Goal: Find specific page/section: Find specific page/section

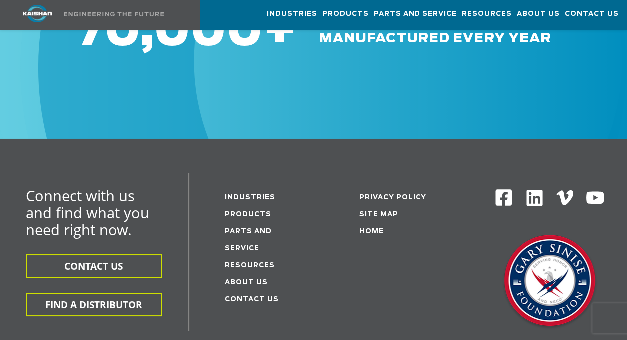
scroll to position [1676, 0]
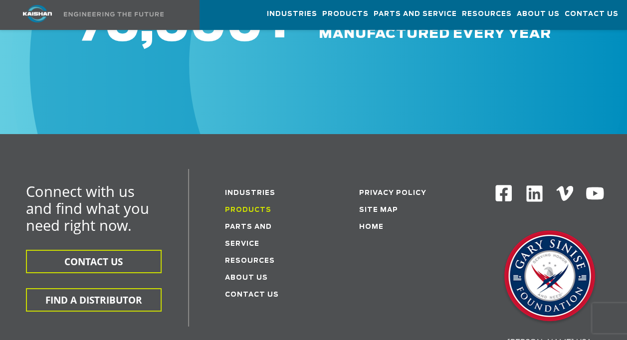
click at [252, 207] on link "Products" at bounding box center [248, 210] width 46 height 6
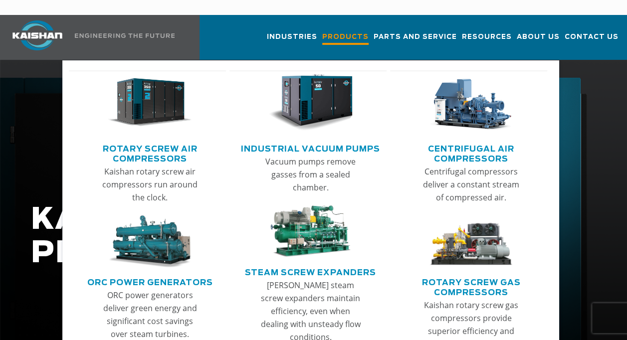
click at [358, 31] on span "Products" at bounding box center [345, 37] width 46 height 13
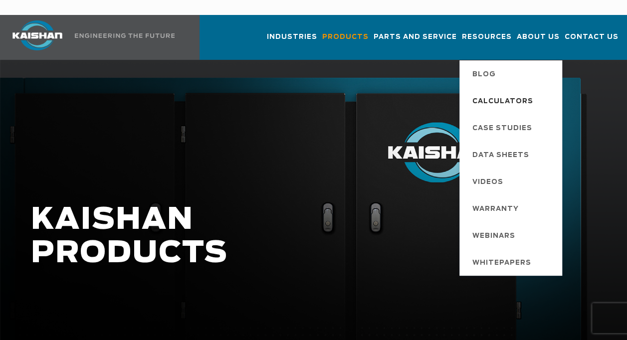
click at [499, 93] on span "Calculators" at bounding box center [503, 101] width 61 height 17
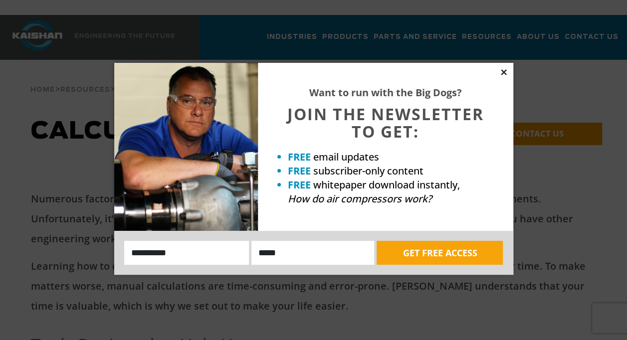
click at [502, 72] on icon at bounding box center [504, 72] width 9 height 9
